Goal: Information Seeking & Learning: Learn about a topic

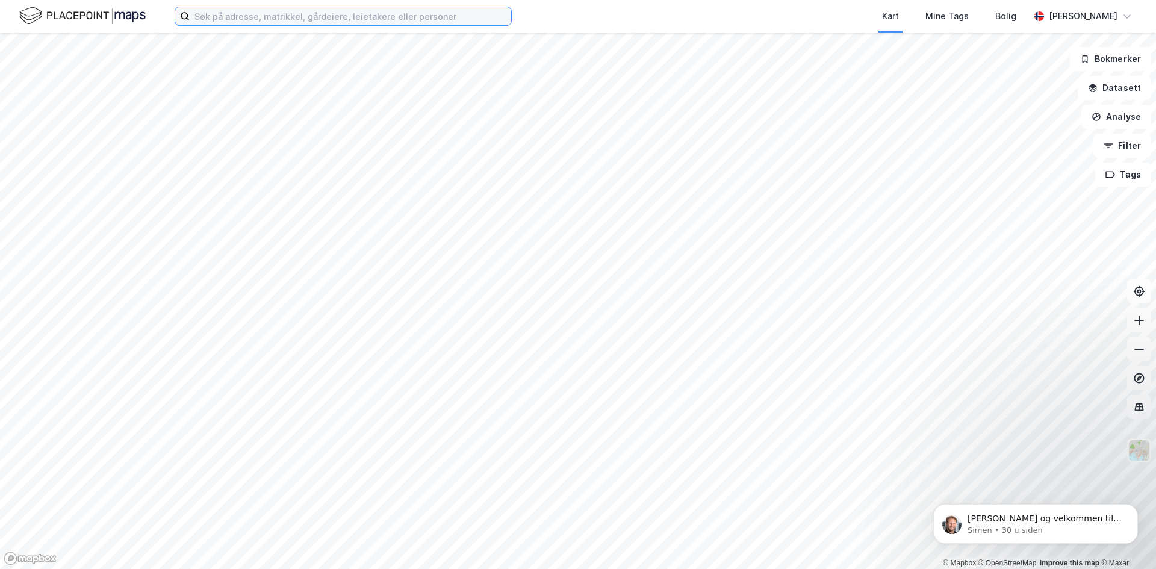
click at [249, 19] on input at bounding box center [351, 16] width 322 height 18
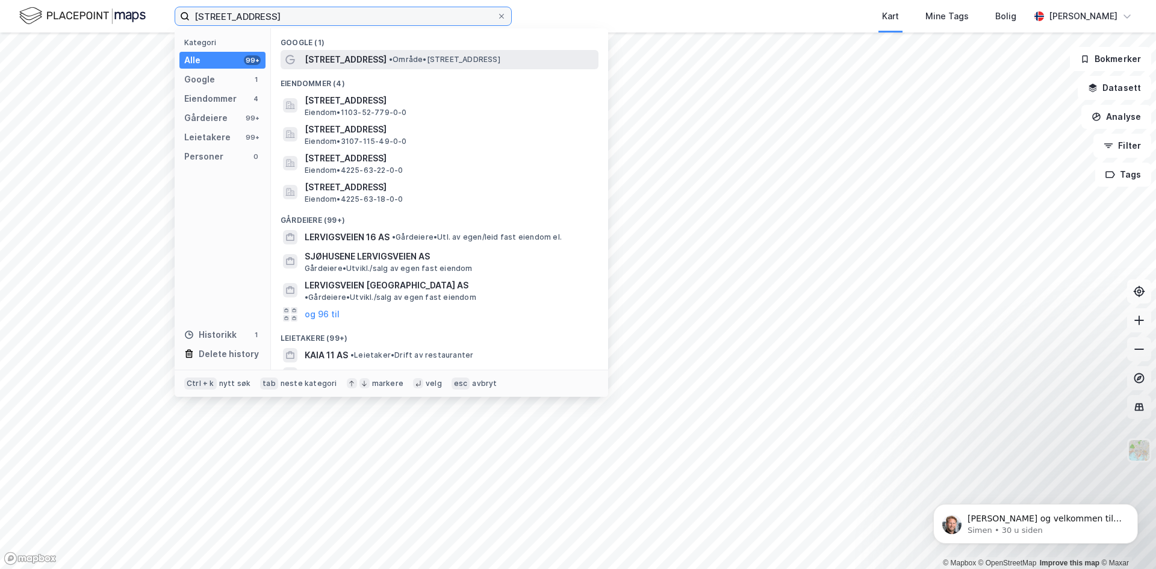
type input "[STREET_ADDRESS]"
click at [333, 60] on span "[STREET_ADDRESS]" at bounding box center [346, 59] width 82 height 14
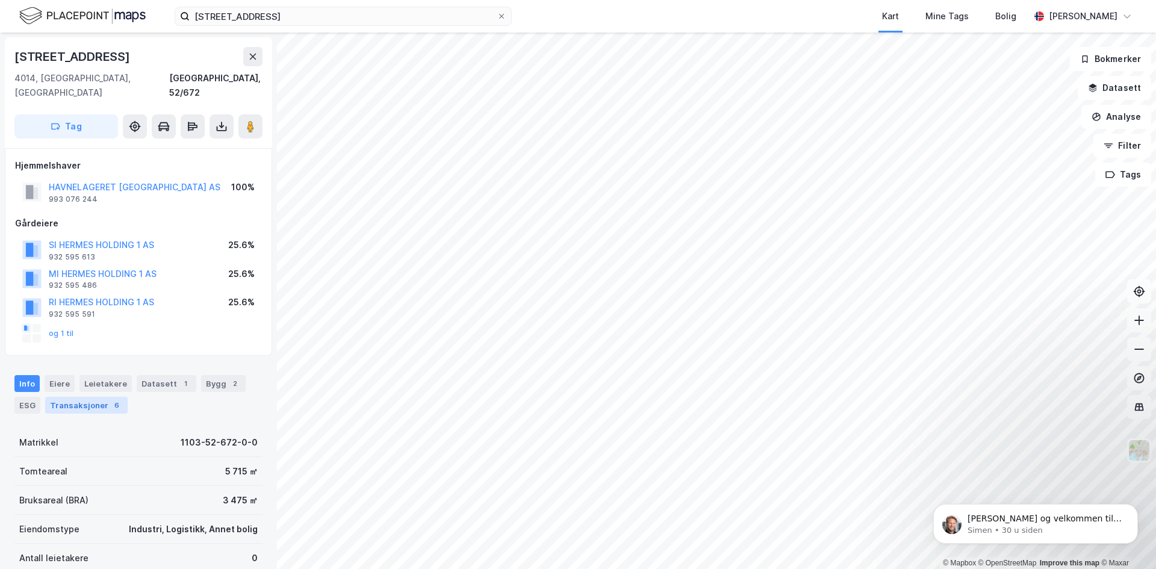
click at [111, 399] on div "6" at bounding box center [117, 405] width 12 height 12
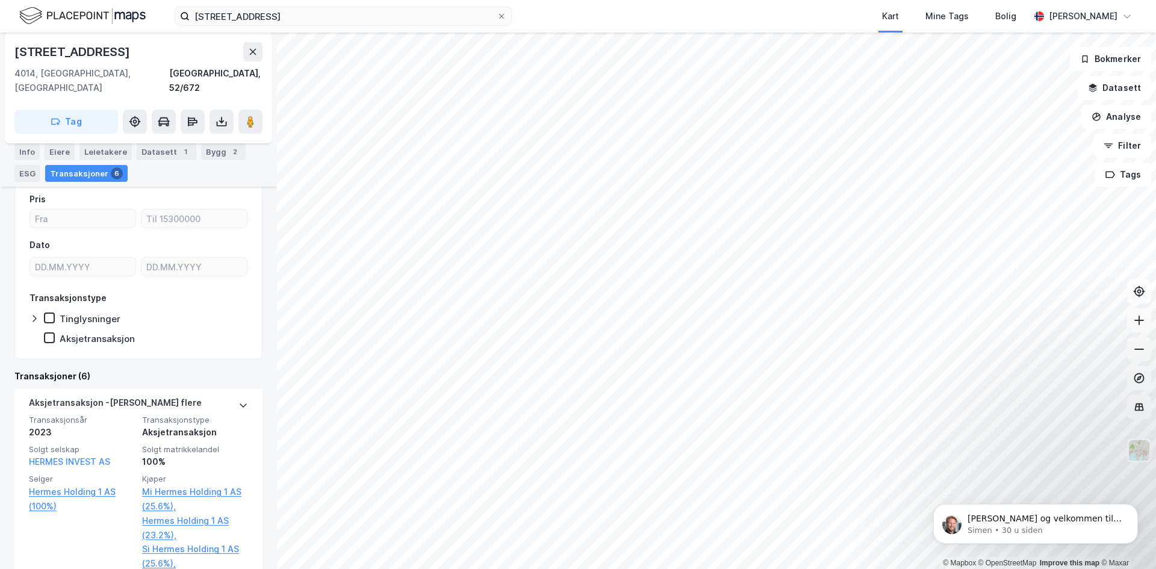
scroll to position [191, 0]
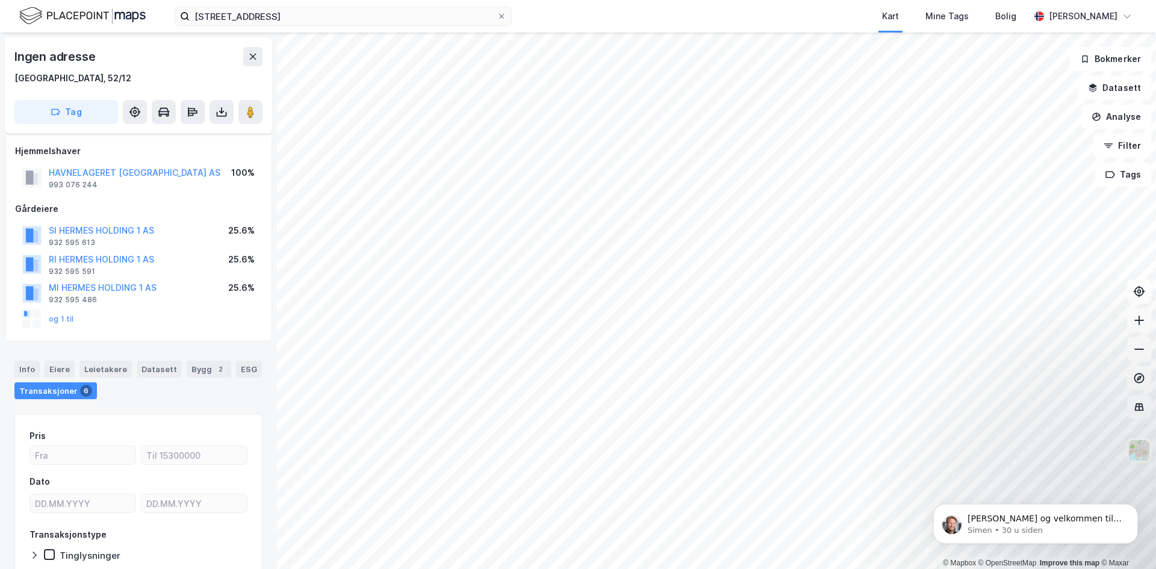
scroll to position [70, 0]
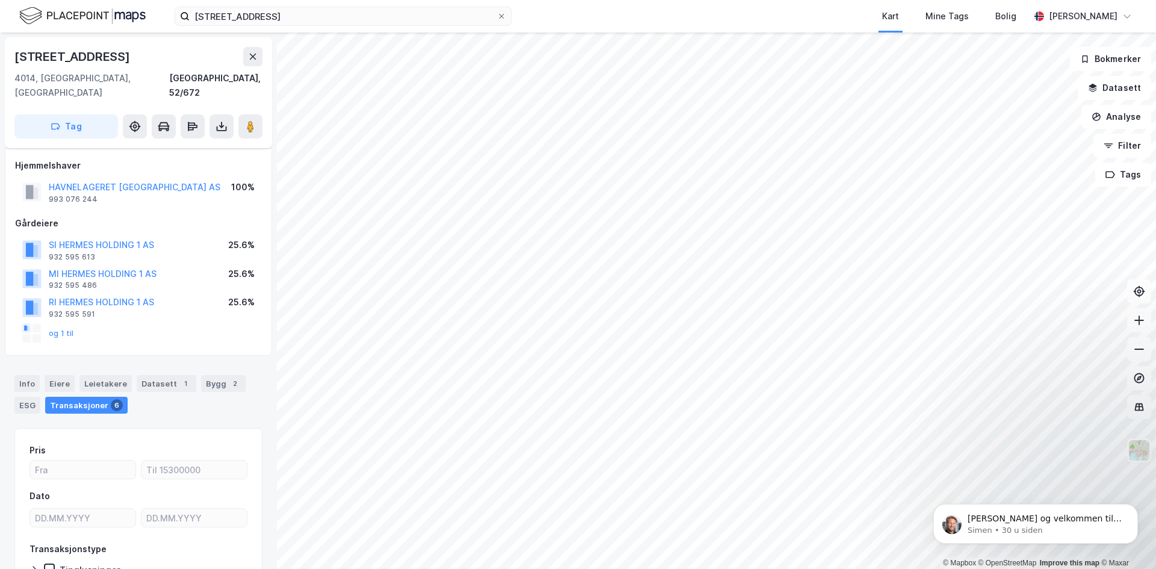
scroll to position [70, 0]
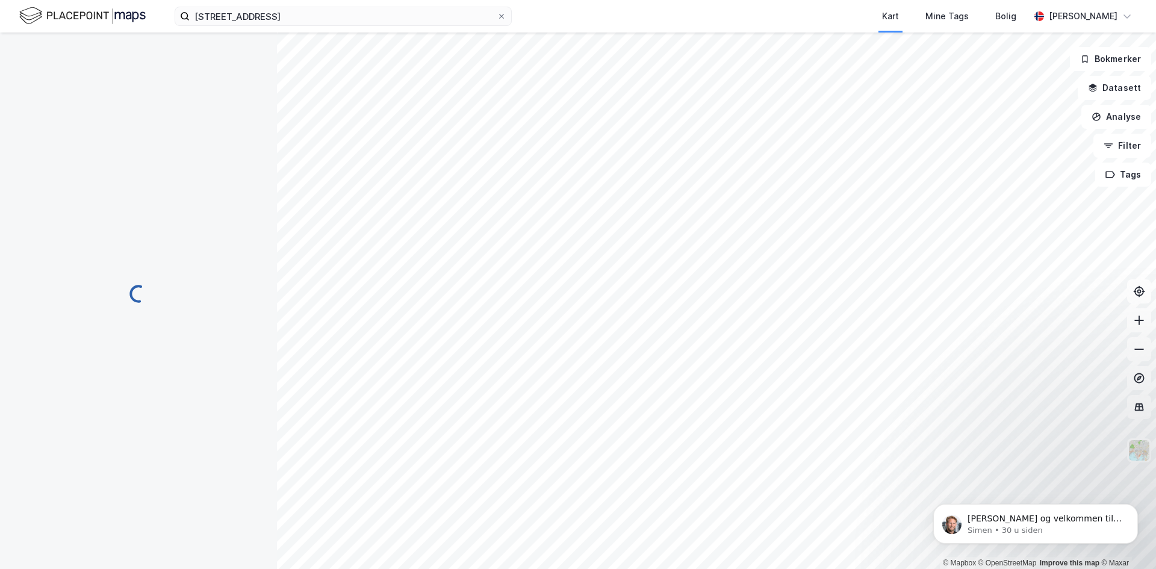
scroll to position [70, 0]
